Goal: Register for event/course

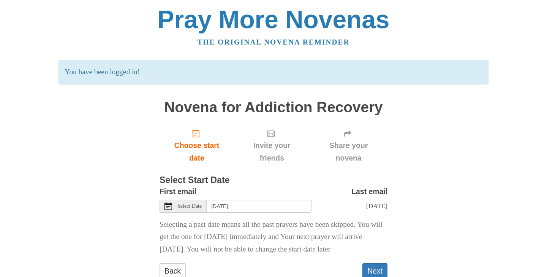
scroll to position [36, 0]
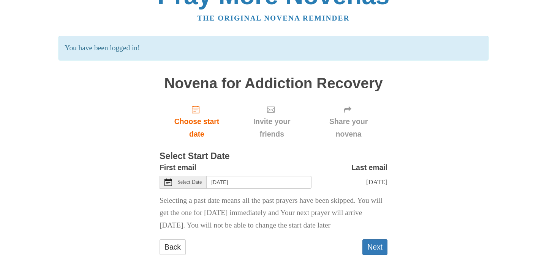
click at [168, 178] on icon at bounding box center [169, 182] width 8 height 8
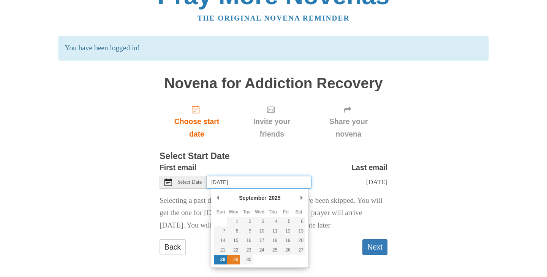
type input "Monday, September 29th"
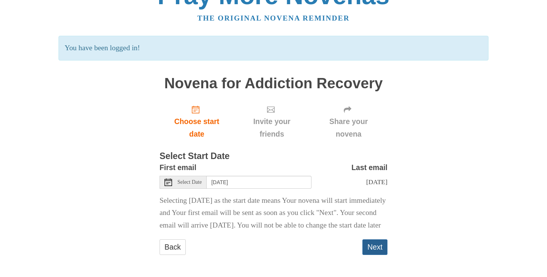
click at [377, 254] on button "Next" at bounding box center [374, 247] width 25 height 16
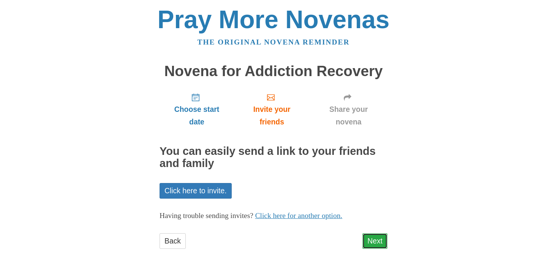
click at [378, 242] on link "Next" at bounding box center [374, 241] width 25 height 16
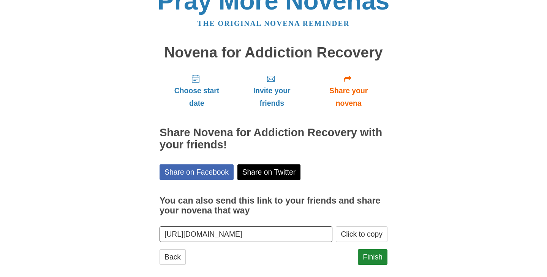
scroll to position [29, 0]
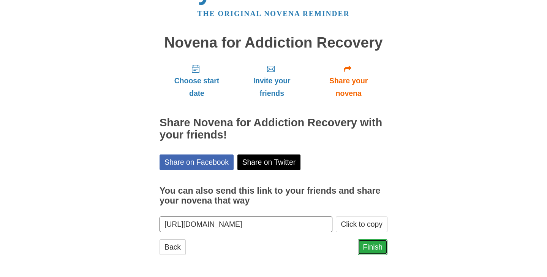
click at [377, 245] on link "Finish" at bounding box center [373, 247] width 30 height 16
